Goal: Information Seeking & Learning: Check status

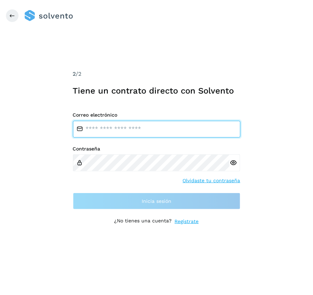
click at [153, 121] on input "email" at bounding box center [157, 129] width 168 height 17
type input "**********"
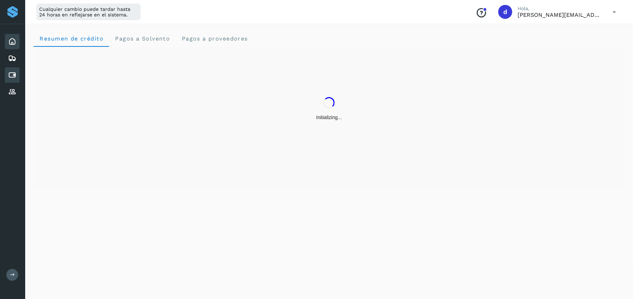
click at [9, 72] on icon at bounding box center [12, 75] width 8 height 8
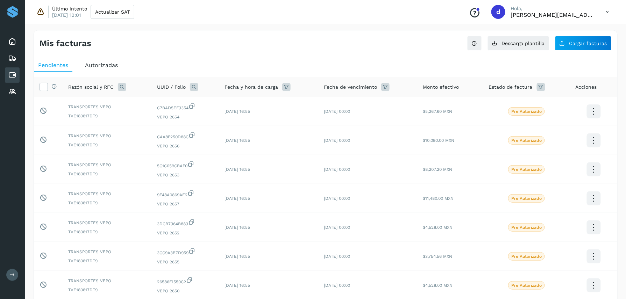
click at [106, 69] on div "Autorizadas" at bounding box center [101, 65] width 41 height 13
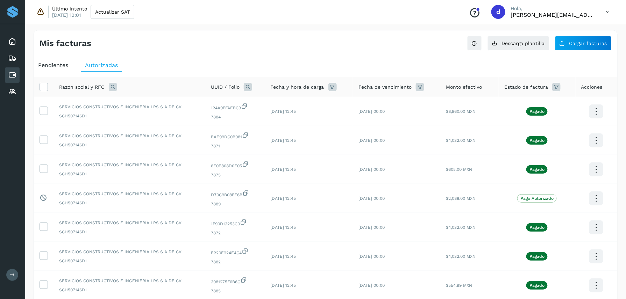
click at [60, 66] on span "Pendientes" at bounding box center [53, 65] width 30 height 7
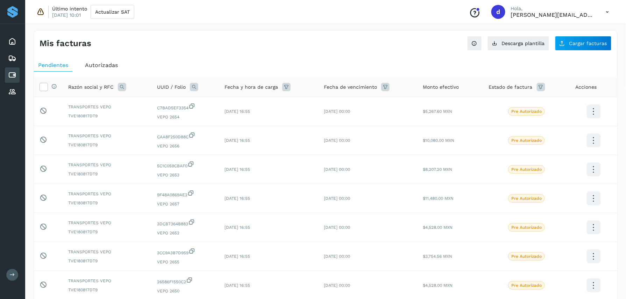
click at [125, 87] on icon at bounding box center [122, 87] width 8 height 8
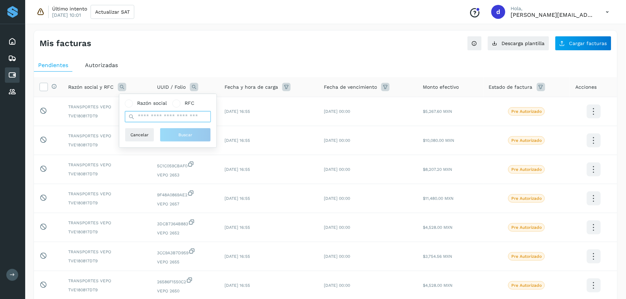
click at [151, 117] on input "text" at bounding box center [168, 116] width 86 height 11
type input "***"
click at [143, 105] on span "Razón social" at bounding box center [152, 103] width 30 height 7
click at [173, 136] on button "Buscar" at bounding box center [185, 135] width 51 height 14
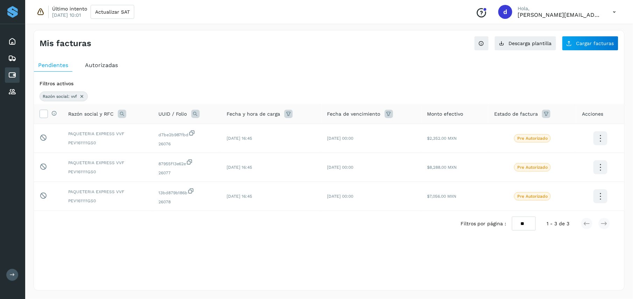
click at [99, 66] on span "Autorizadas" at bounding box center [101, 65] width 33 height 7
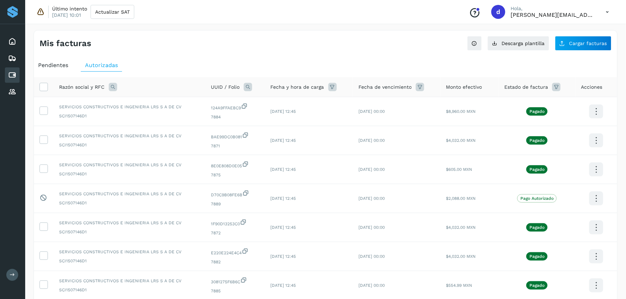
click at [115, 88] on icon at bounding box center [113, 87] width 8 height 8
click at [135, 100] on span "Razón social" at bounding box center [143, 103] width 30 height 7
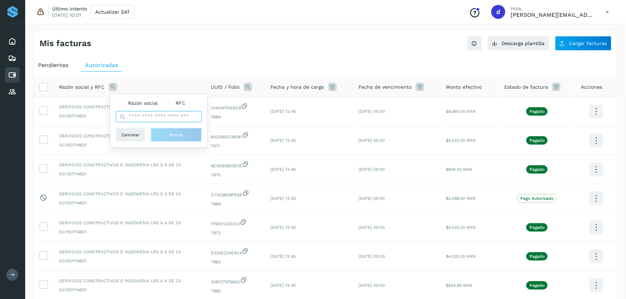
click at [143, 114] on input "text" at bounding box center [159, 116] width 86 height 11
type input "***"
click at [137, 106] on span "Razón social" at bounding box center [143, 103] width 30 height 7
click at [169, 135] on span "Buscar" at bounding box center [176, 135] width 14 height 6
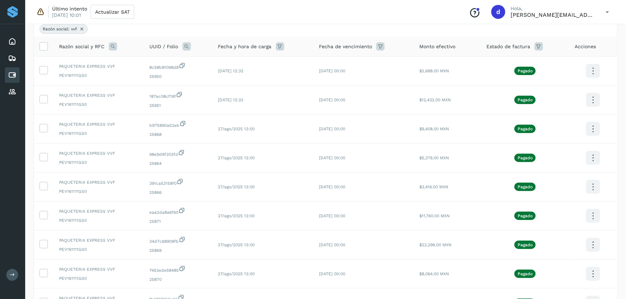
scroll to position [179, 0]
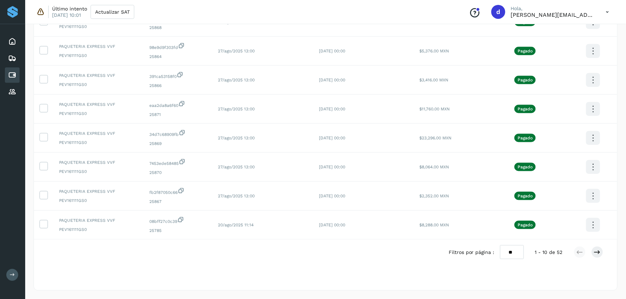
click at [313, 253] on select "** ** **" at bounding box center [512, 252] width 24 height 14
click at [313, 245] on select "** ** **" at bounding box center [512, 252] width 24 height 14
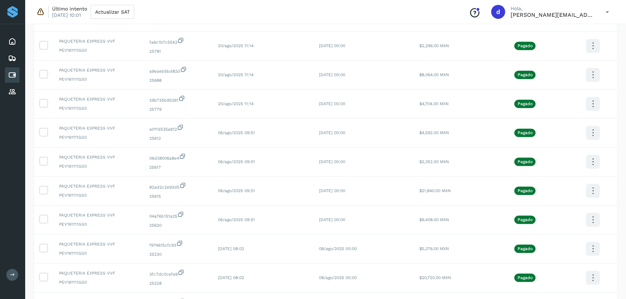
scroll to position [353, 0]
drag, startPoint x: 623, startPoint y: 32, endPoint x: 633, endPoint y: 38, distance: 10.9
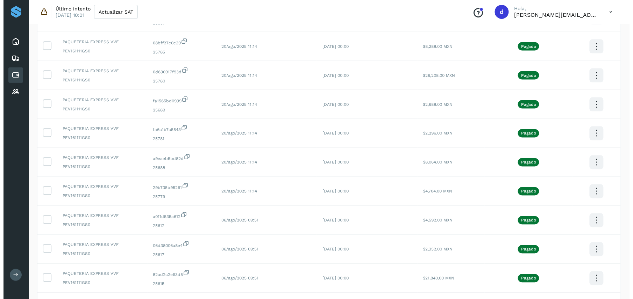
scroll to position [0, 0]
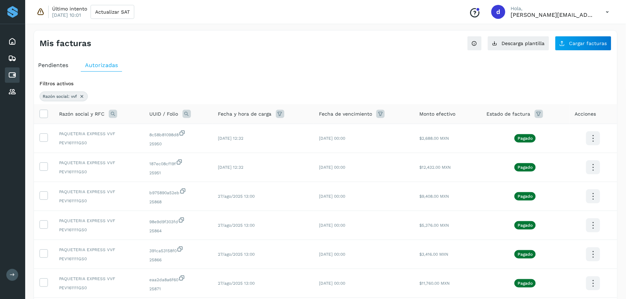
click at [59, 65] on span "Pendientes" at bounding box center [53, 65] width 30 height 7
select select "**"
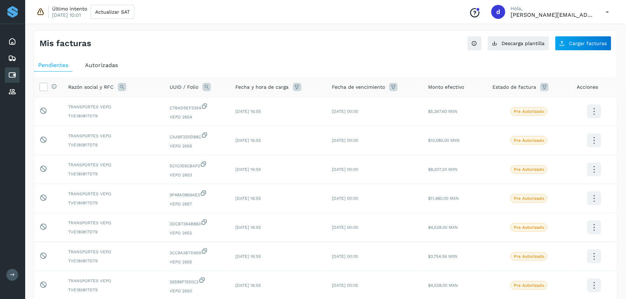
click at [124, 89] on icon at bounding box center [122, 87] width 8 height 8
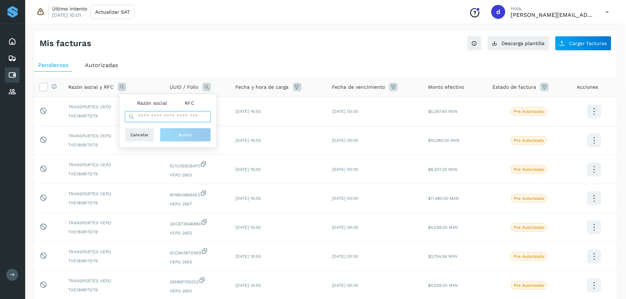
click at [150, 117] on input "text" at bounding box center [168, 116] width 86 height 11
click at [145, 106] on span "Razón social" at bounding box center [152, 103] width 30 height 7
click at [145, 113] on input "text" at bounding box center [168, 116] width 86 height 11
type input "***"
click at [141, 102] on span "Razón social" at bounding box center [152, 103] width 30 height 7
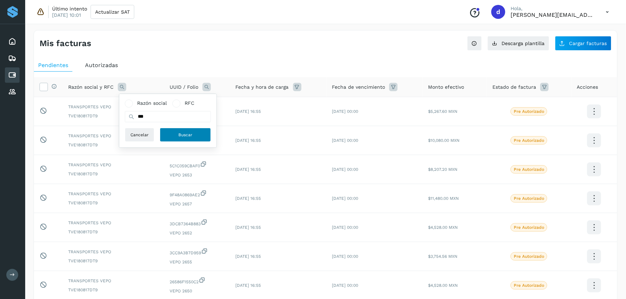
click at [178, 136] on button "Buscar" at bounding box center [185, 135] width 51 height 14
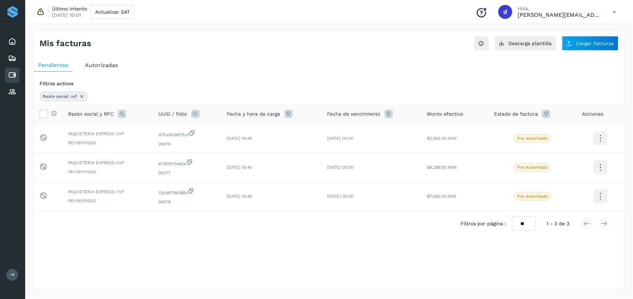
click at [313, 13] on icon at bounding box center [614, 12] width 14 height 14
click at [313, 42] on div "Cerrar sesión" at bounding box center [579, 44] width 83 height 13
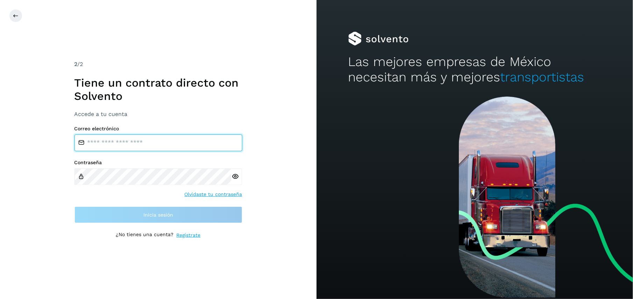
click at [143, 145] on input "email" at bounding box center [158, 143] width 168 height 17
type input "**********"
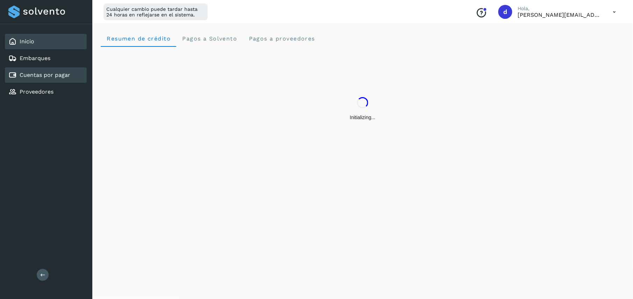
click at [63, 76] on link "Cuentas por pagar" at bounding box center [45, 75] width 51 height 7
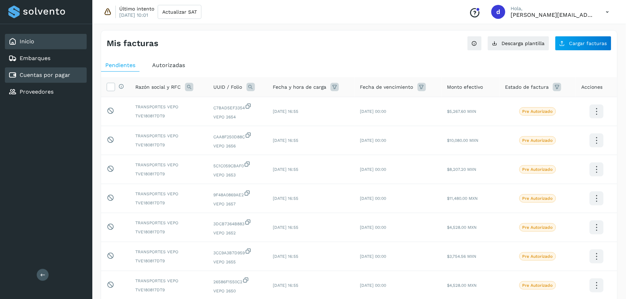
click at [32, 42] on link "Inicio" at bounding box center [27, 41] width 15 height 7
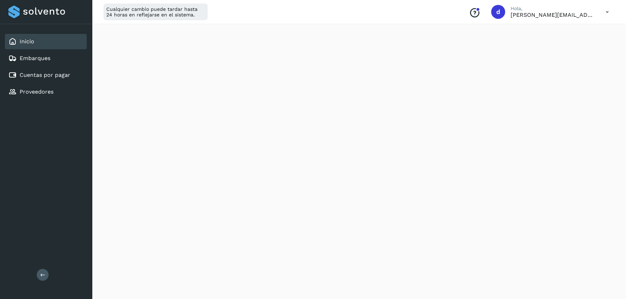
scroll to position [39, 0]
click at [36, 41] on div "Inicio" at bounding box center [46, 41] width 82 height 15
click at [37, 56] on link "Embarques" at bounding box center [35, 58] width 31 height 7
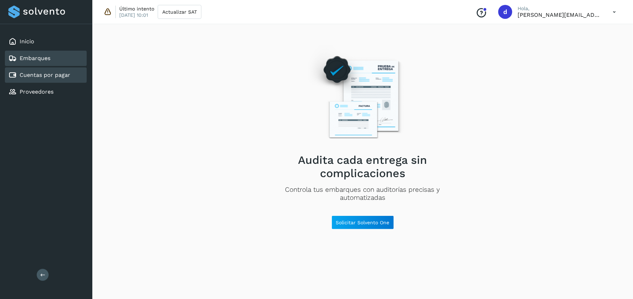
click at [44, 72] on link "Cuentas por pagar" at bounding box center [45, 75] width 51 height 7
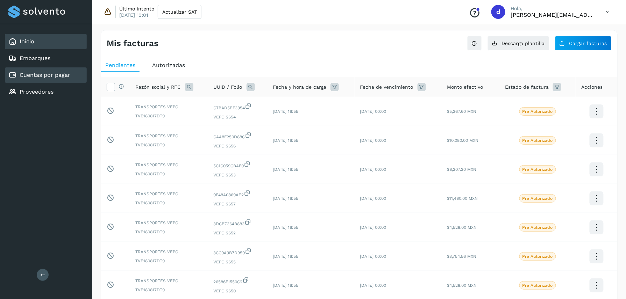
click at [25, 40] on link "Inicio" at bounding box center [27, 41] width 15 height 7
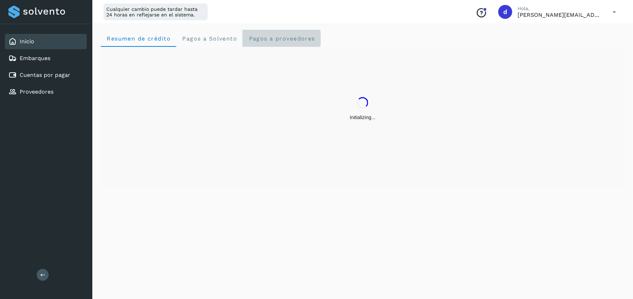
click at [273, 37] on span "Pagos a proveedores" at bounding box center [281, 38] width 67 height 7
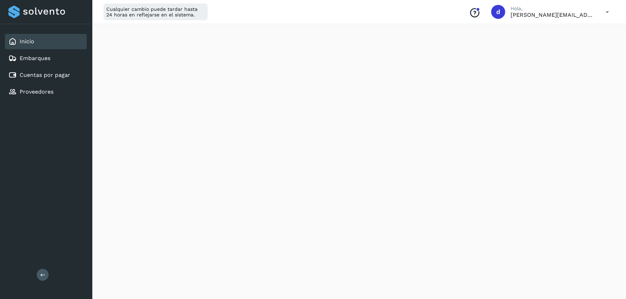
scroll to position [256, 0]
click at [603, 8] on icon at bounding box center [607, 12] width 14 height 14
click at [552, 43] on div "Cerrar sesión" at bounding box center [572, 44] width 83 height 13
